Goal: Check status: Check status

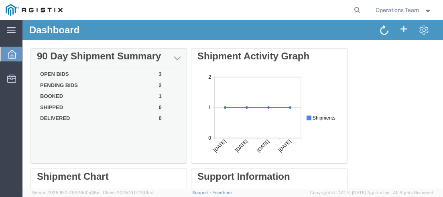
click at [51, 73] on td "Open Bids" at bounding box center [96, 74] width 119 height 11
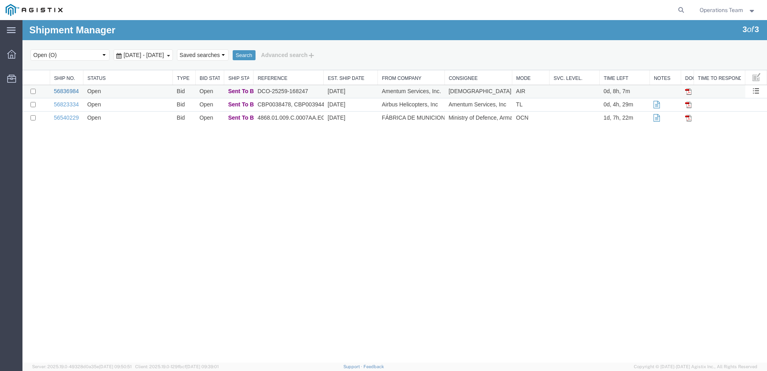
click at [70, 89] on link "56836984" at bounding box center [66, 91] width 25 height 6
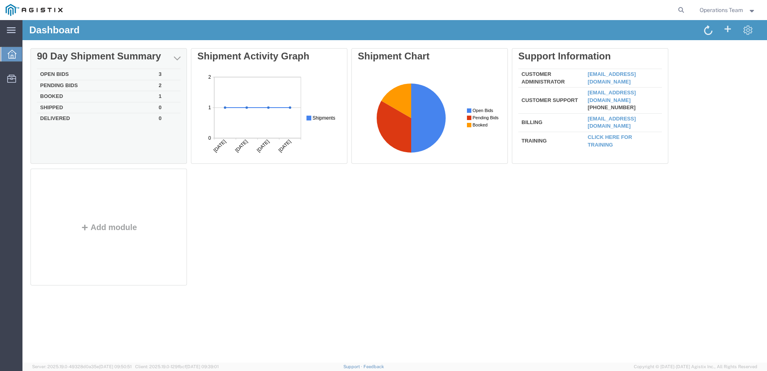
click at [45, 73] on td "Open Bids" at bounding box center [96, 74] width 119 height 11
